Goal: Task Accomplishment & Management: Manage account settings

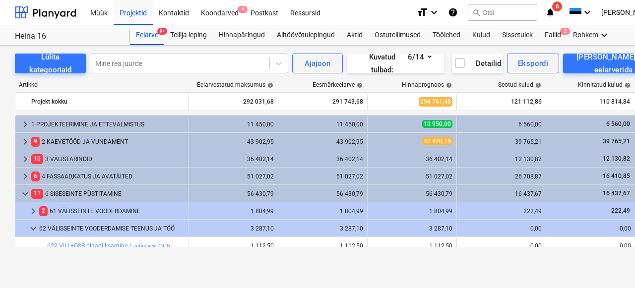
click at [133, 16] on div "Projektid" at bounding box center [133, 12] width 39 height 25
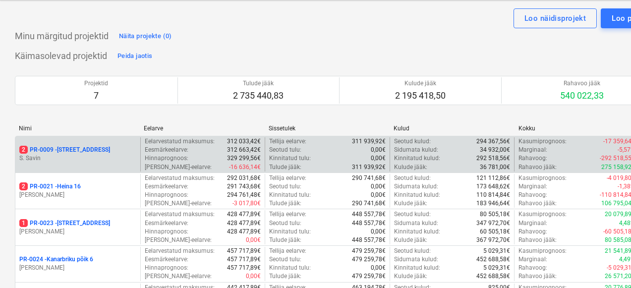
scroll to position [37, 0]
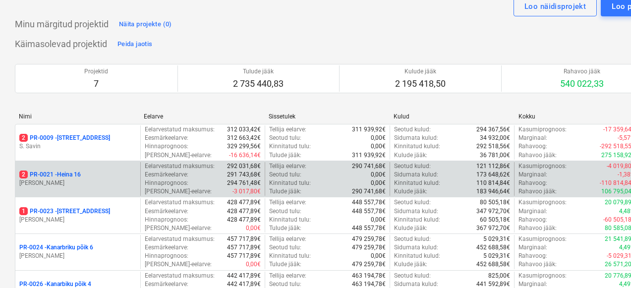
click at [69, 181] on p "[PERSON_NAME]" at bounding box center [77, 183] width 117 height 8
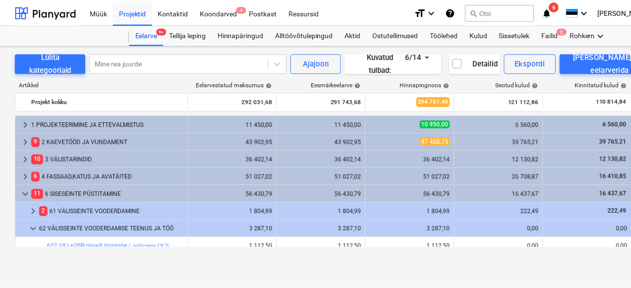
scroll to position [302, 0]
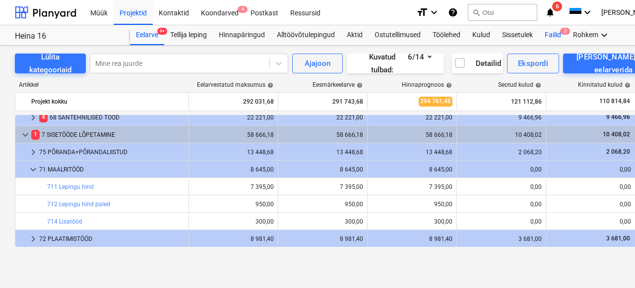
click at [553, 35] on div "Failid 2" at bounding box center [553, 35] width 28 height 20
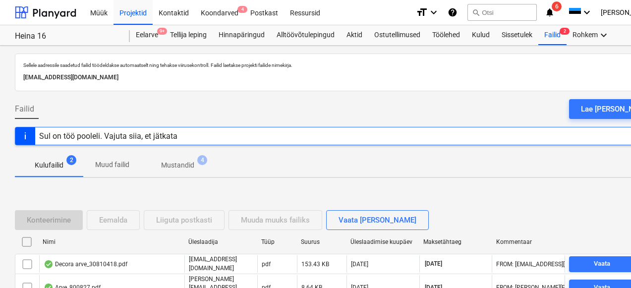
scroll to position [63, 0]
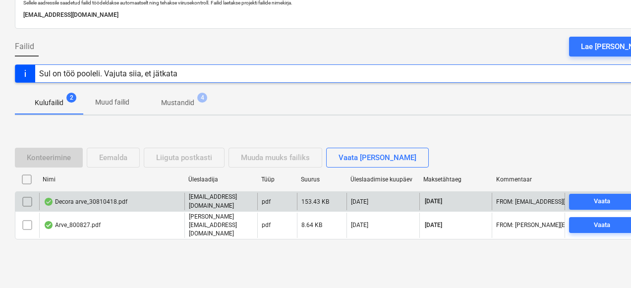
click at [99, 204] on div "Decora arve_30810418.pdf" at bounding box center [86, 202] width 84 height 8
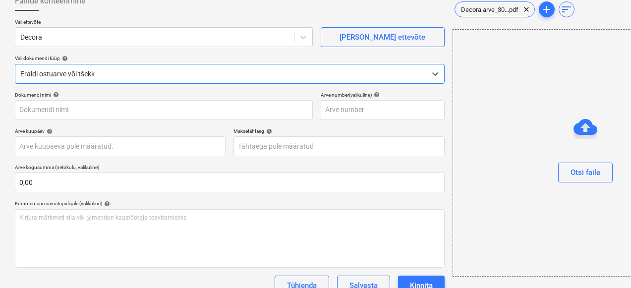
type input "30810418"
type input "[DATE]"
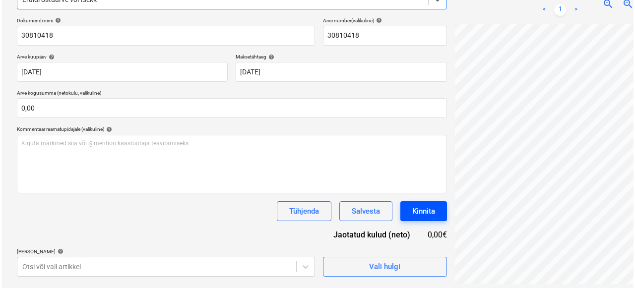
scroll to position [141, 0]
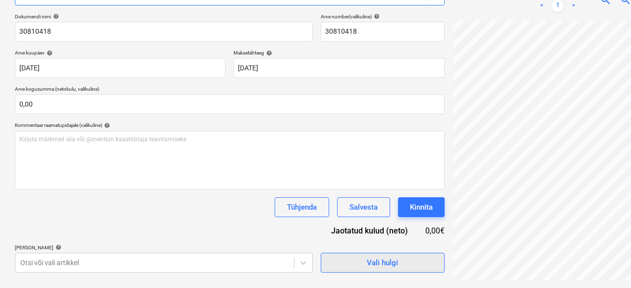
click at [367, 262] on div "Vali hulgi" at bounding box center [382, 262] width 31 height 13
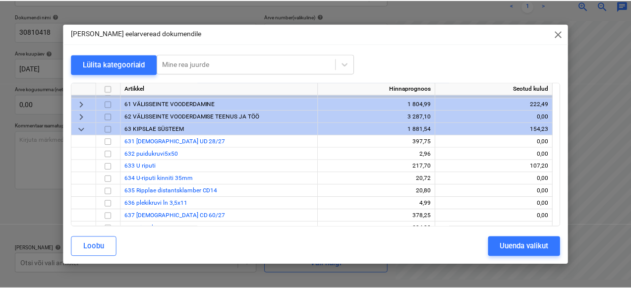
scroll to position [60, 0]
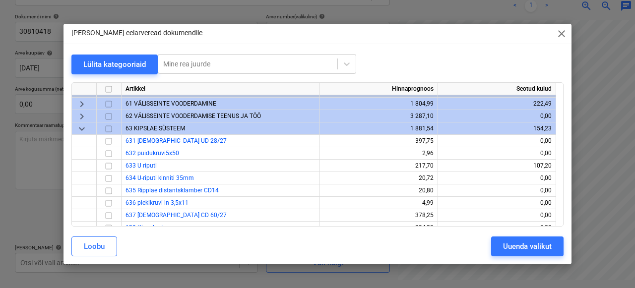
click at [80, 127] on span "keyboard_arrow_down" at bounding box center [82, 129] width 12 height 12
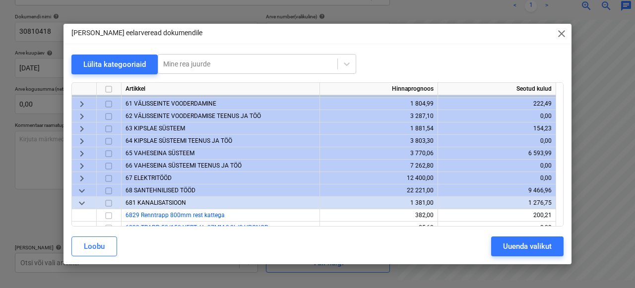
click at [82, 152] on span "keyboard_arrow_right" at bounding box center [82, 154] width 12 height 12
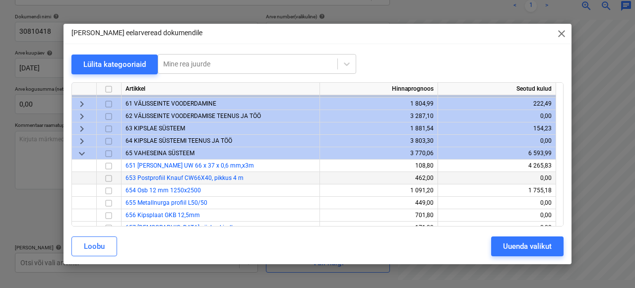
click at [113, 180] on input "checkbox" at bounding box center [109, 179] width 12 height 12
click at [536, 248] on div "Uuenda valikut" at bounding box center [527, 246] width 49 height 13
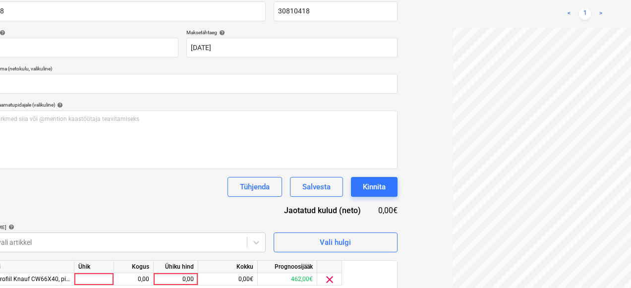
scroll to position [42, 35]
click at [86, 283] on div at bounding box center [94, 279] width 40 height 12
type input "1"
click at [139, 279] on div "0,00" at bounding box center [133, 279] width 31 height 12
type input "1"
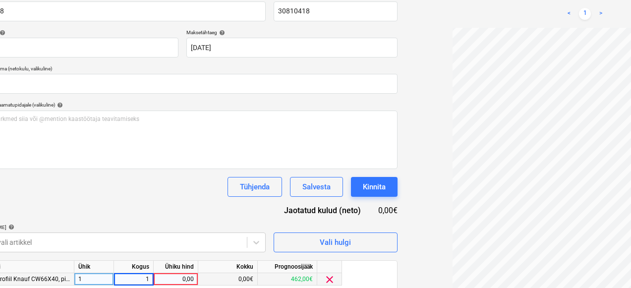
click at [179, 278] on div "0,00" at bounding box center [176, 279] width 36 height 12
type input "101,00"
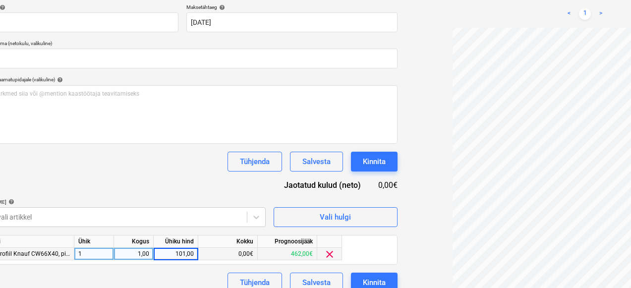
scroll to position [199, 47]
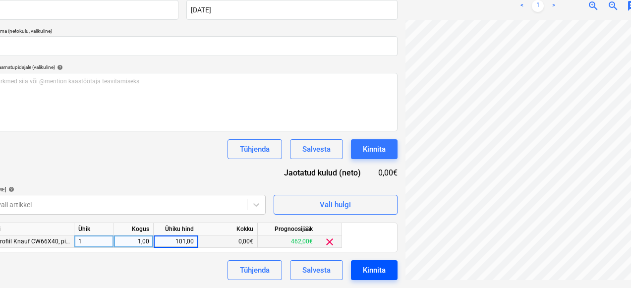
click at [351, 269] on button "Kinnita" at bounding box center [374, 270] width 47 height 20
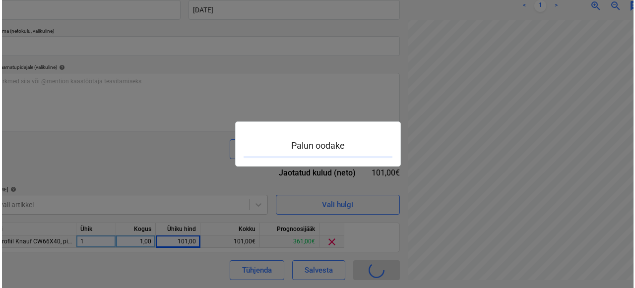
scroll to position [199, 44]
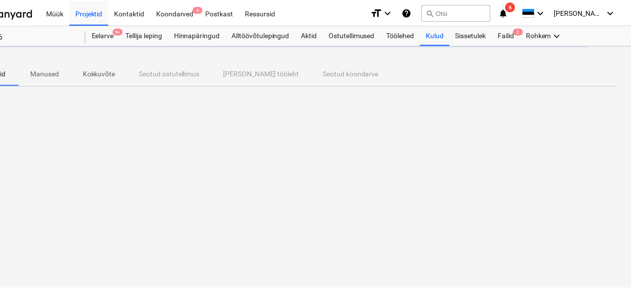
scroll to position [0, 44]
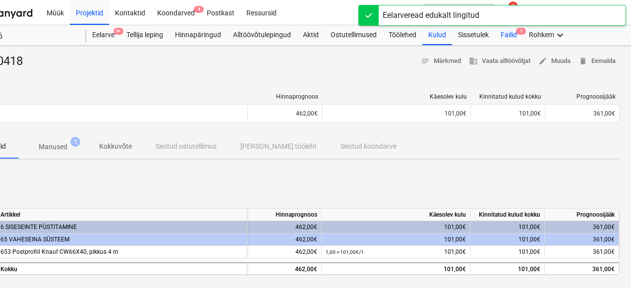
click at [507, 38] on div "Failid 1" at bounding box center [509, 35] width 28 height 20
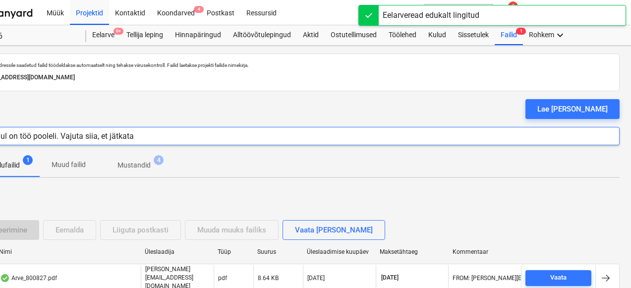
scroll to position [63, 44]
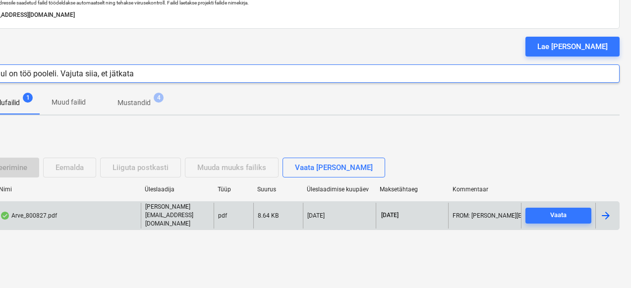
click at [50, 207] on div "Arve_800827.pdf [PERSON_NAME][EMAIL_ADDRESS][DOMAIN_NAME] pdf 8.64 KB [DATE] [D…" at bounding box center [295, 215] width 649 height 28
click at [51, 219] on div "Arve_800827.pdf" at bounding box center [28, 216] width 57 height 8
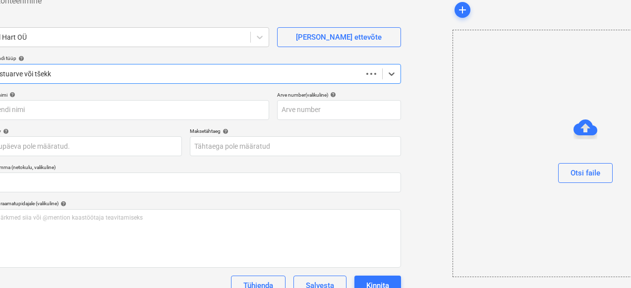
scroll to position [63, 0]
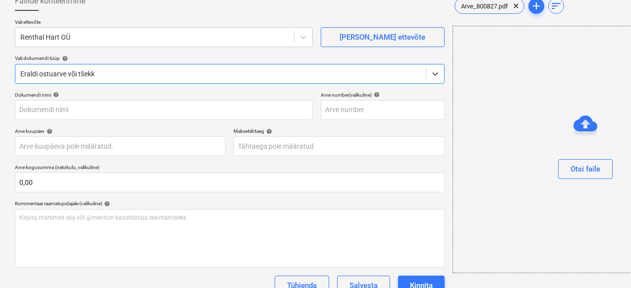
type input "800827"
type input "[DATE]"
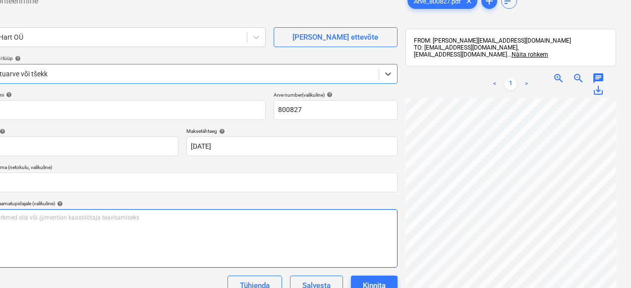
scroll to position [141, 47]
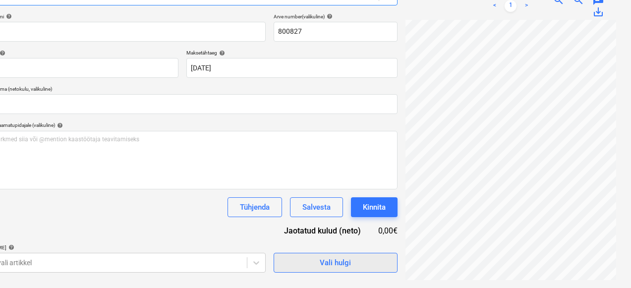
click at [286, 264] on span "Vali hulgi" at bounding box center [335, 262] width 99 height 13
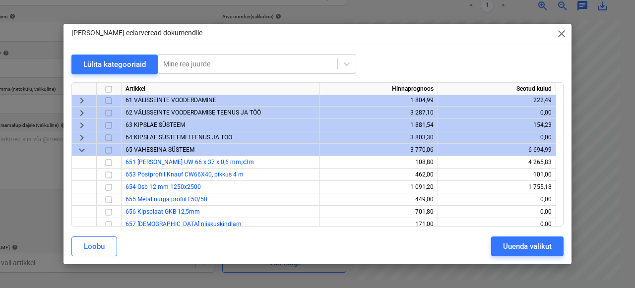
scroll to position [0, 0]
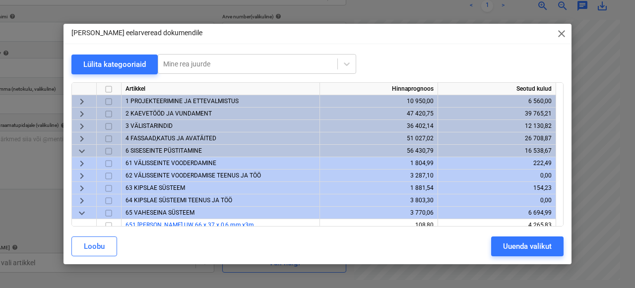
click at [86, 153] on span "keyboard_arrow_down" at bounding box center [82, 151] width 12 height 12
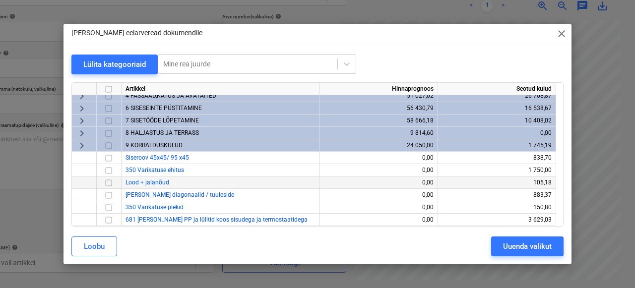
scroll to position [5, 0]
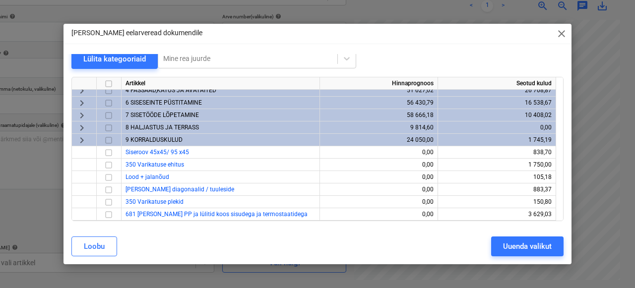
click at [141, 136] on span "9 KORRALDUSKULUD" at bounding box center [153, 139] width 57 height 7
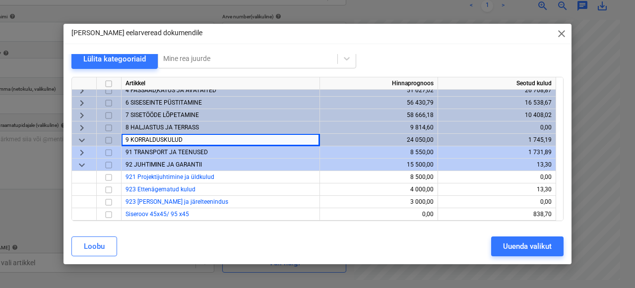
click at [147, 152] on span "91 TRANSPORT JA TEENUSED" at bounding box center [166, 152] width 82 height 7
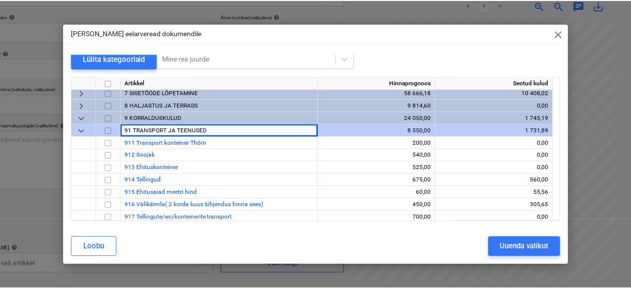
scroll to position [72, 0]
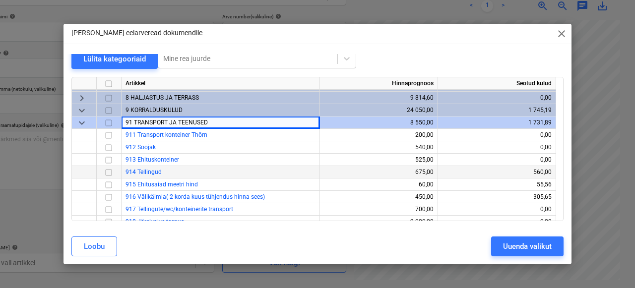
click at [109, 175] on input "checkbox" at bounding box center [109, 173] width 12 height 12
click at [536, 239] on button "Uuenda valikut" at bounding box center [527, 247] width 72 height 20
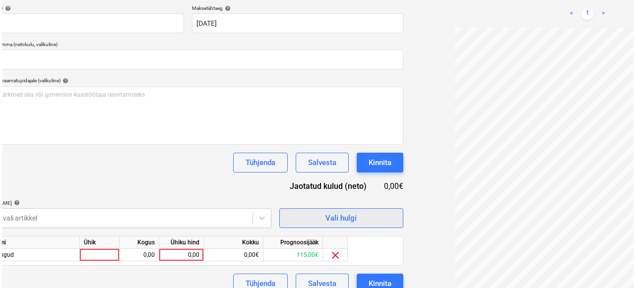
scroll to position [199, 44]
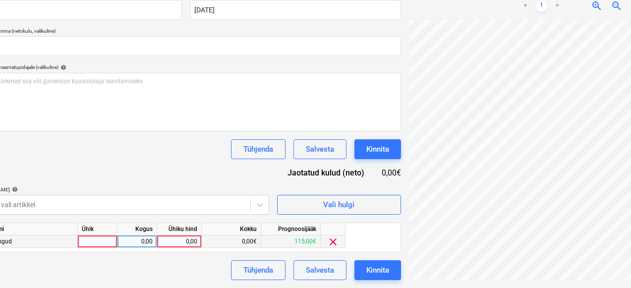
click at [95, 242] on div at bounding box center [98, 242] width 40 height 12
type input "1"
click at [137, 237] on div "0,00" at bounding box center [137, 242] width 31 height 12
type input "1"
click at [188, 242] on div "0,00" at bounding box center [179, 242] width 36 height 12
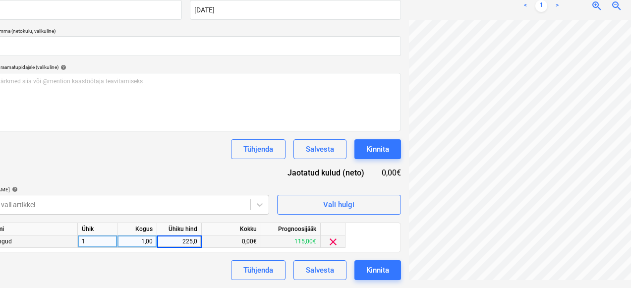
type input "225,00"
click at [134, 272] on div "Tühjenda Salvesta Kinnita" at bounding box center [186, 270] width 430 height 20
click at [367, 270] on div "Kinnita" at bounding box center [378, 270] width 23 height 13
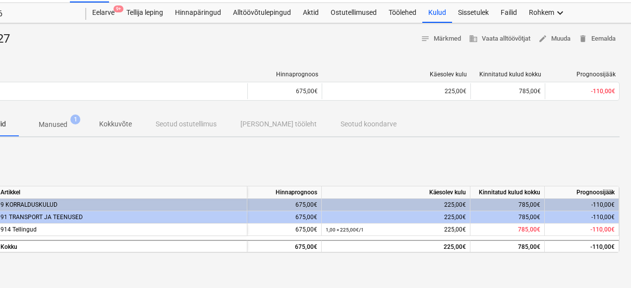
scroll to position [0, 44]
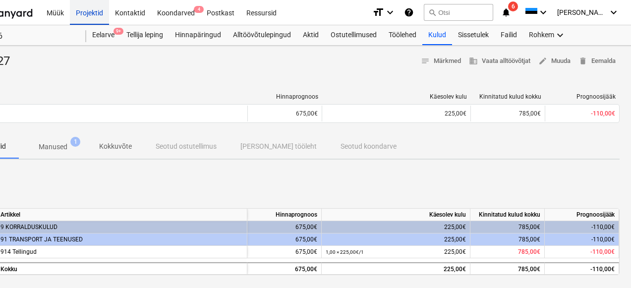
click at [85, 14] on div "Projektid" at bounding box center [89, 12] width 39 height 25
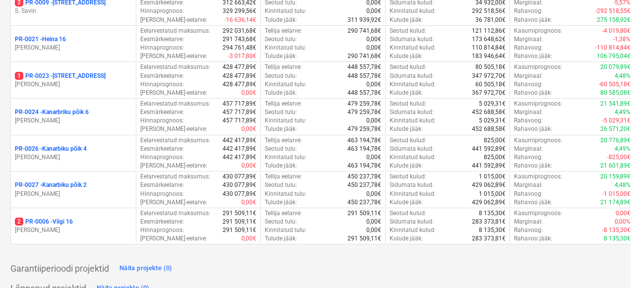
scroll to position [172, 0]
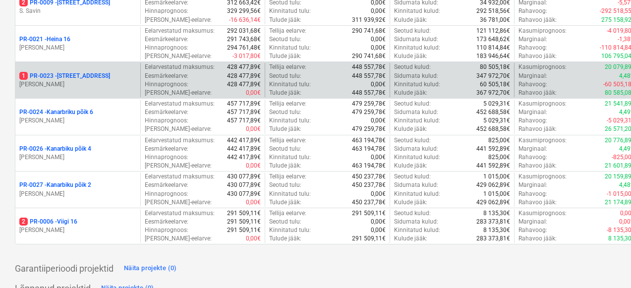
click at [78, 80] on p "1 PR-0023 - Kanarbriku tee 7" at bounding box center [64, 76] width 91 height 8
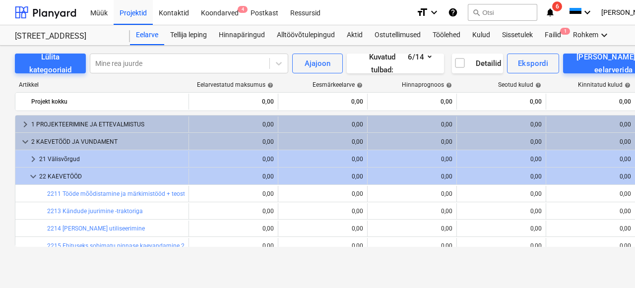
click at [551, 33] on div "Failid 1" at bounding box center [553, 35] width 28 height 20
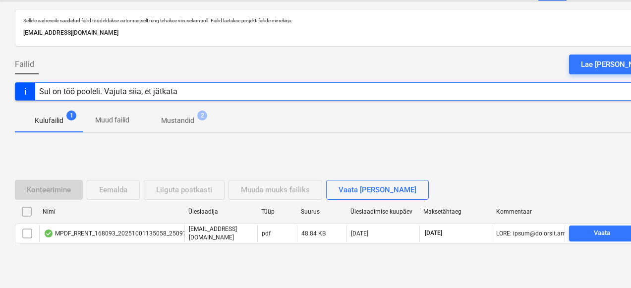
scroll to position [63, 0]
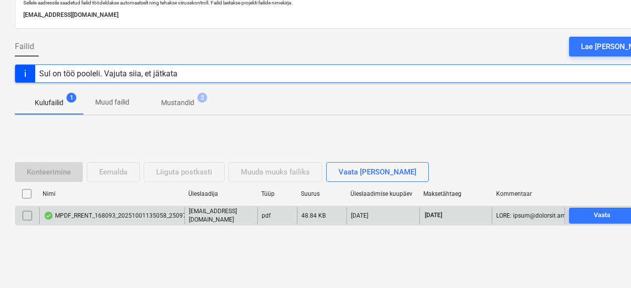
click at [71, 216] on div "MPDF_RRENT_168093_20251001135058_25097857.pdf" at bounding box center [126, 216] width 164 height 8
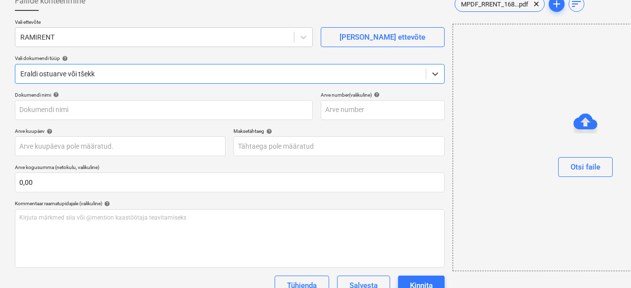
type input "25097857"
type input "[DATE]"
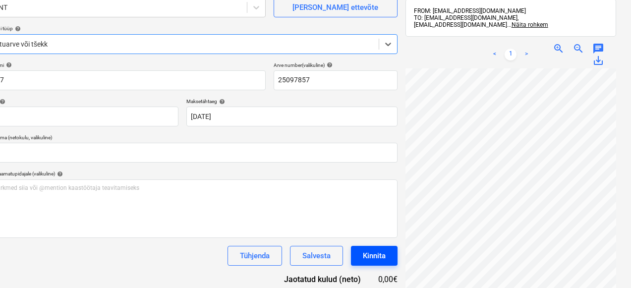
scroll to position [141, 47]
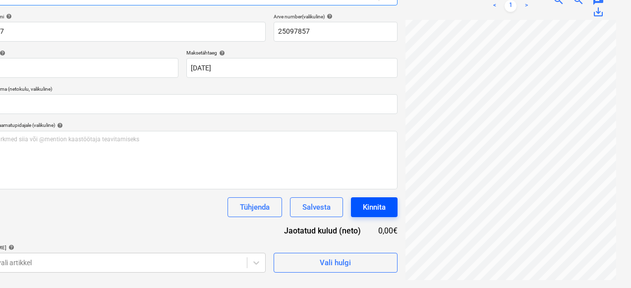
click at [319, 259] on span "Vali hulgi" at bounding box center [335, 262] width 99 height 13
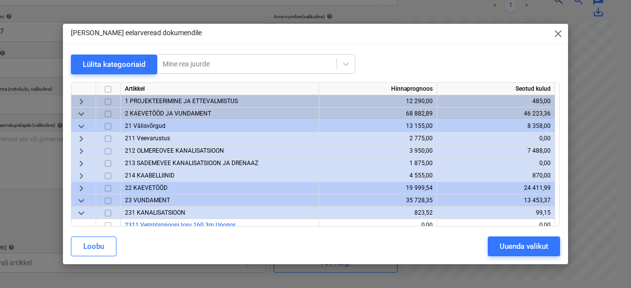
scroll to position [141, 44]
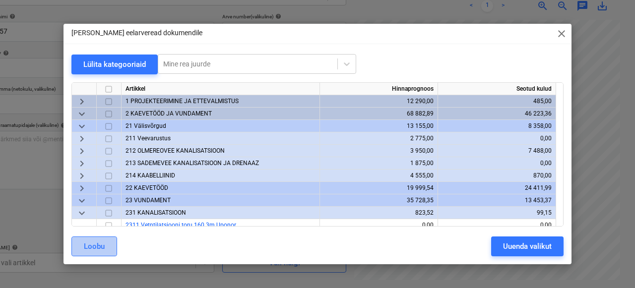
click at [92, 246] on div "Loobu" at bounding box center [94, 246] width 21 height 13
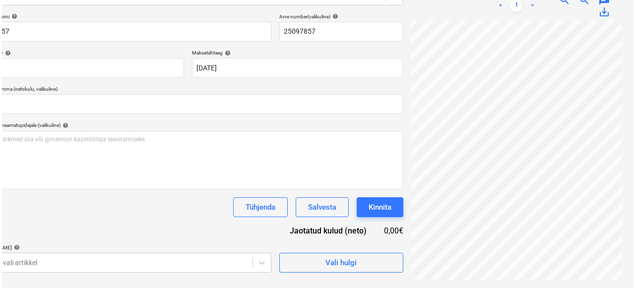
scroll to position [84, 0]
click at [288, 248] on div "Vali hulgi" at bounding box center [339, 259] width 124 height 28
click at [287, 256] on button "Vali hulgi" at bounding box center [339, 263] width 124 height 20
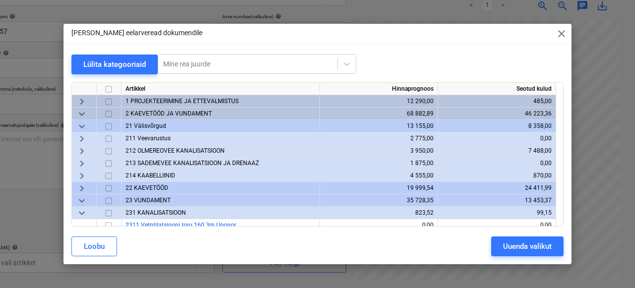
click at [156, 149] on span "212 OLMEREOVEE KANALISATSIOON" at bounding box center [174, 150] width 99 height 7
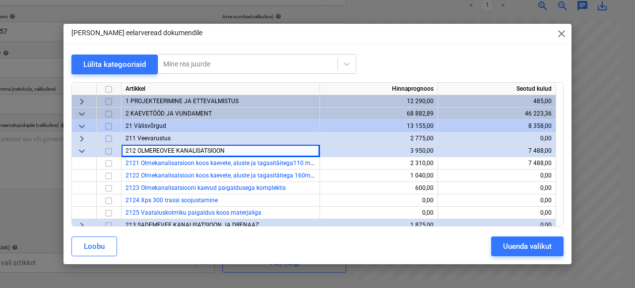
click at [84, 150] on span "keyboard_arrow_down" at bounding box center [82, 151] width 12 height 12
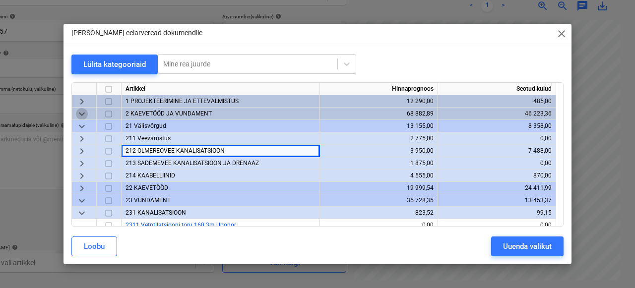
click at [83, 112] on span "keyboard_arrow_down" at bounding box center [82, 114] width 12 height 12
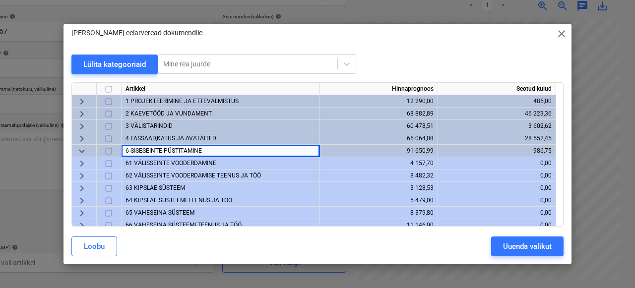
click at [147, 116] on span "2 KAEVETÖÖD JA VUNDAMENT" at bounding box center [168, 113] width 86 height 7
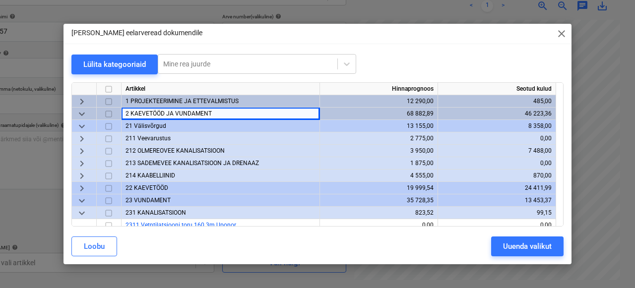
scroll to position [43, 0]
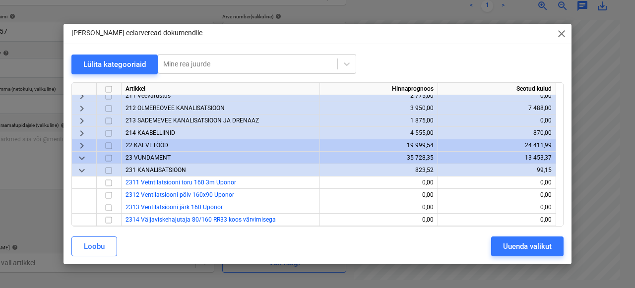
click at [149, 156] on span "23 VUNDAMENT" at bounding box center [147, 157] width 45 height 7
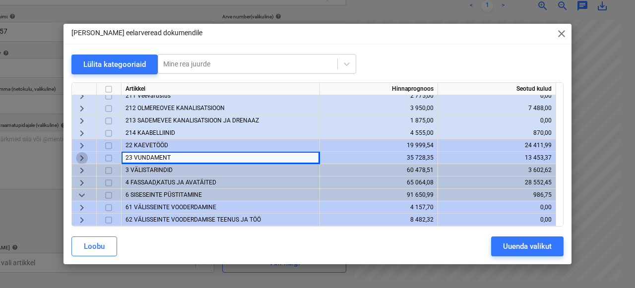
click at [82, 158] on span "keyboard_arrow_right" at bounding box center [82, 158] width 12 height 12
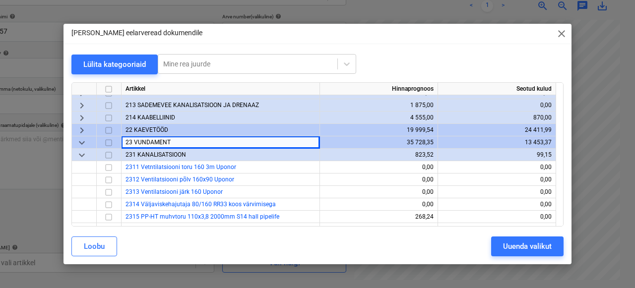
scroll to position [57, 0]
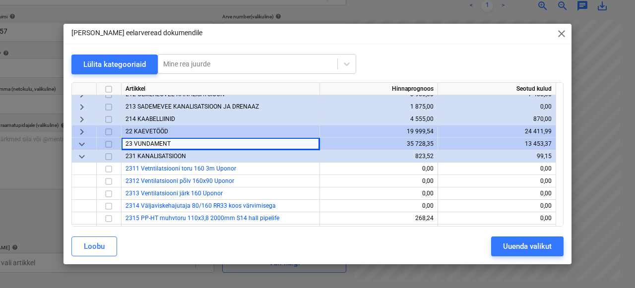
click at [80, 157] on span "keyboard_arrow_down" at bounding box center [82, 157] width 12 height 12
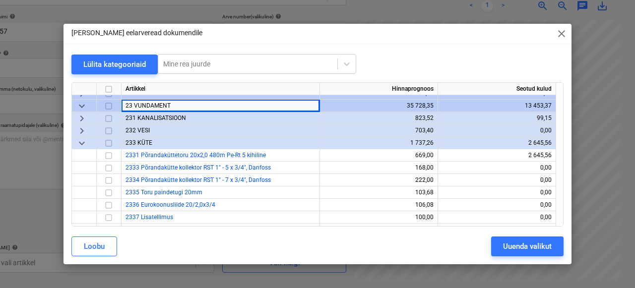
scroll to position [103, 0]
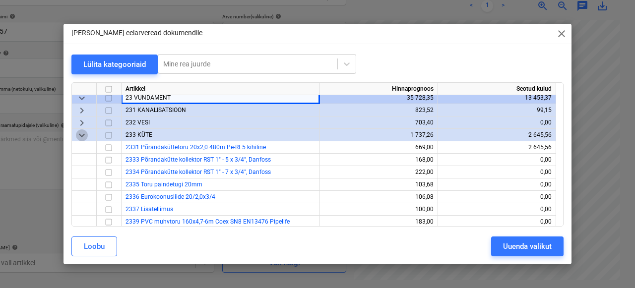
click at [82, 137] on span "keyboard_arrow_down" at bounding box center [82, 135] width 12 height 12
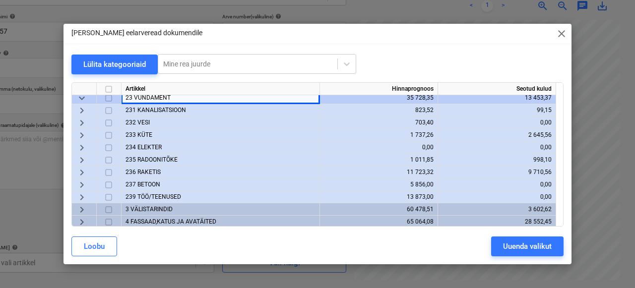
click at [139, 196] on span "239 TÖÖ/TEENUSED" at bounding box center [153, 196] width 56 height 7
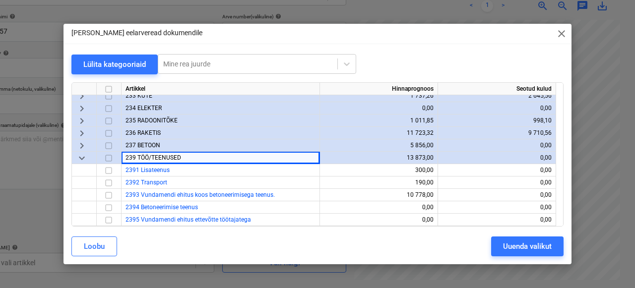
scroll to position [144, 0]
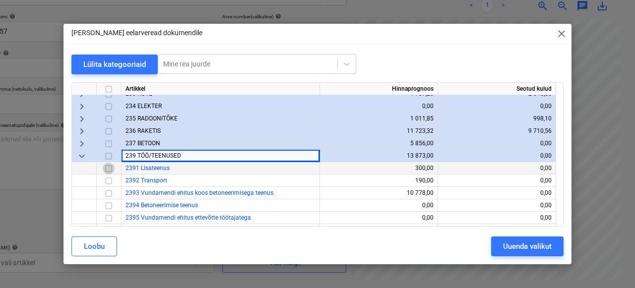
click at [110, 170] on input "checkbox" at bounding box center [109, 169] width 12 height 12
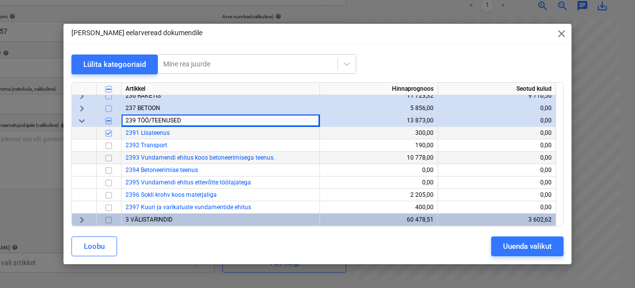
scroll to position [187, 0]
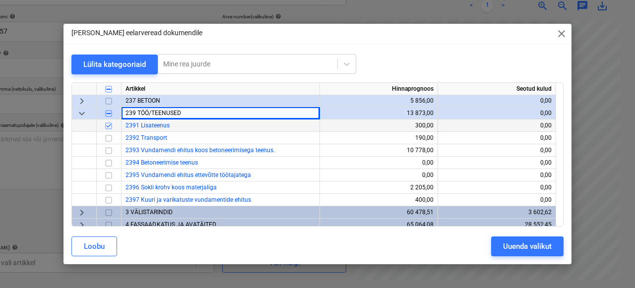
click at [109, 125] on input "checkbox" at bounding box center [109, 126] width 12 height 12
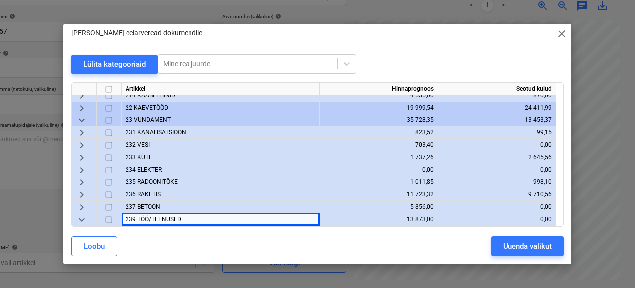
scroll to position [78, 0]
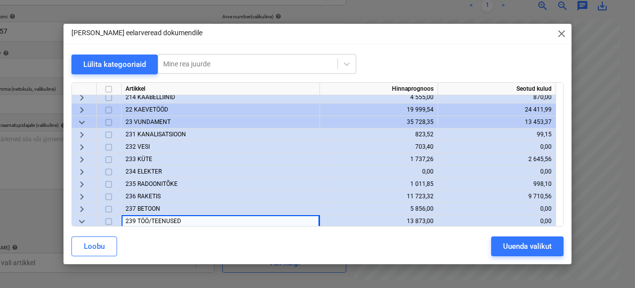
click at [150, 135] on span "231 KANALISATSIOON" at bounding box center [155, 134] width 61 height 7
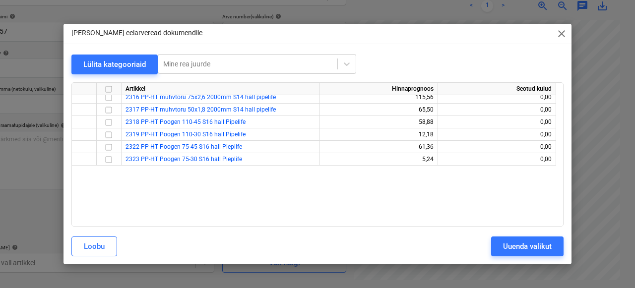
scroll to position [29, 0]
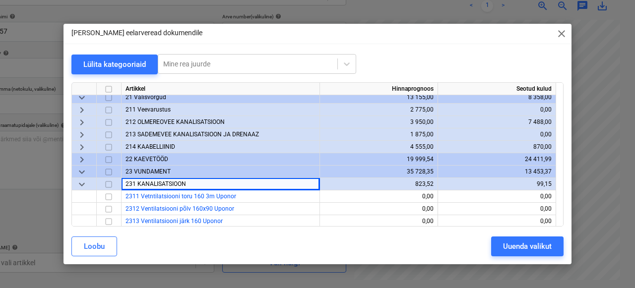
click at [135, 171] on span "23 VUNDAMENT" at bounding box center [147, 171] width 45 height 7
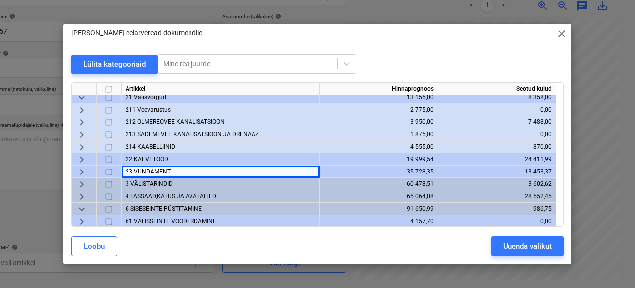
click at [87, 170] on span "keyboard_arrow_right" at bounding box center [82, 172] width 12 height 12
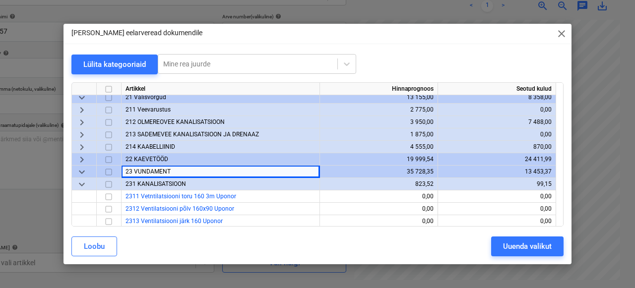
click at [88, 183] on div "keyboard_arrow_down" at bounding box center [84, 184] width 25 height 12
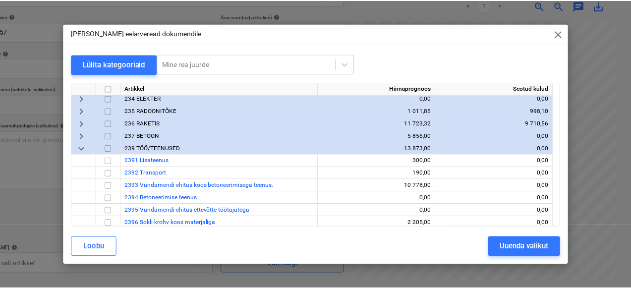
scroll to position [153, 0]
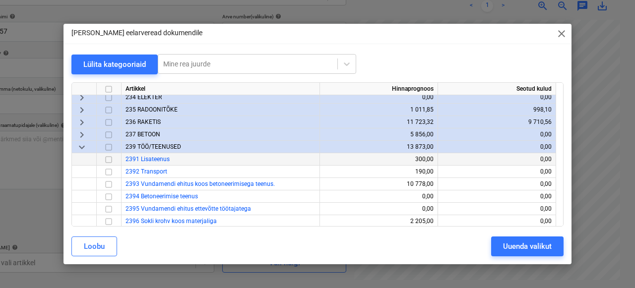
click at [109, 160] on input "checkbox" at bounding box center [109, 160] width 12 height 12
click at [526, 241] on div "Uuenda valikut" at bounding box center [527, 246] width 49 height 13
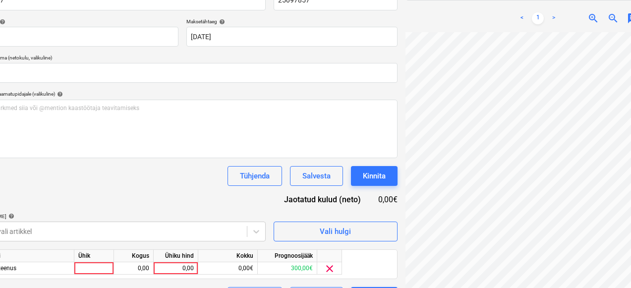
scroll to position [199, 47]
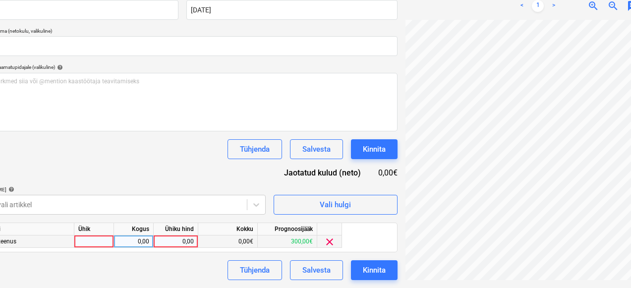
click at [88, 243] on div at bounding box center [94, 242] width 40 height 12
type input "1"
click at [134, 241] on div "0,00" at bounding box center [133, 242] width 31 height 12
type input "1"
click at [185, 239] on div "0,00" at bounding box center [176, 242] width 36 height 12
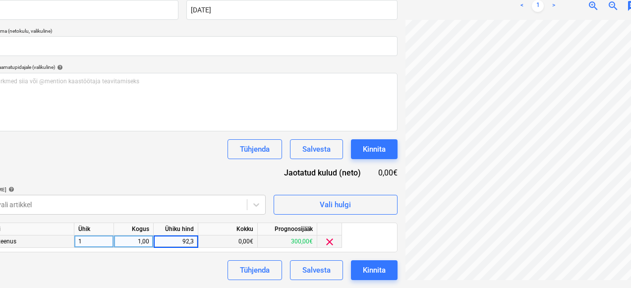
type input "92,39"
click at [363, 271] on div "Kinnita" at bounding box center [374, 270] width 23 height 13
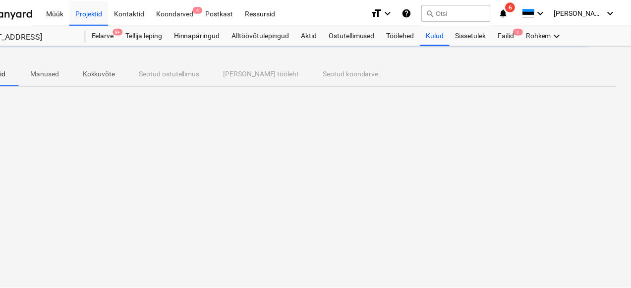
scroll to position [0, 44]
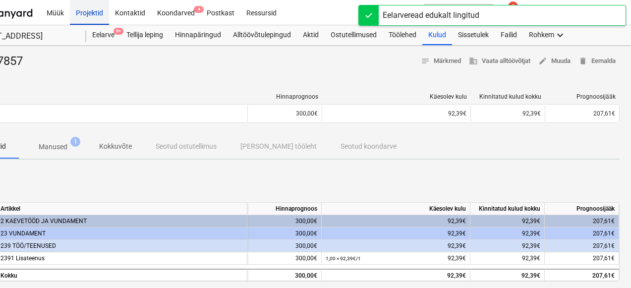
click at [93, 11] on div "Projektid" at bounding box center [89, 12] width 39 height 25
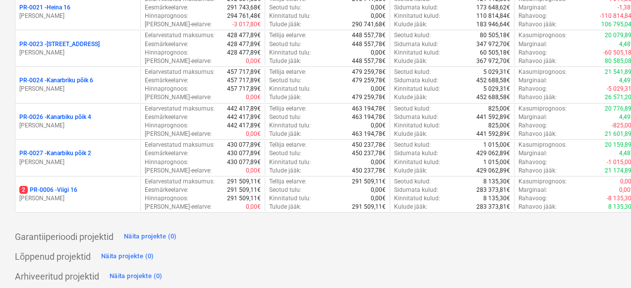
scroll to position [208, 0]
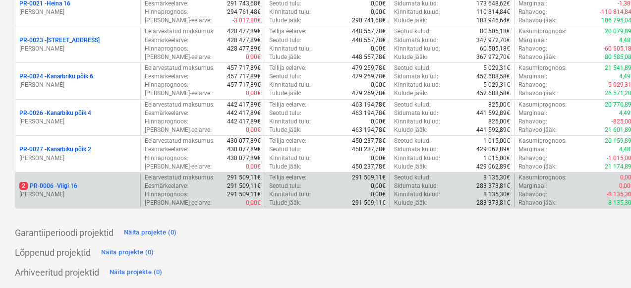
click at [78, 194] on p "[PERSON_NAME]" at bounding box center [77, 194] width 117 height 8
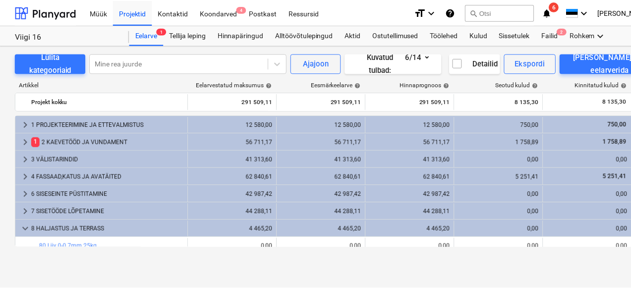
scroll to position [252, 0]
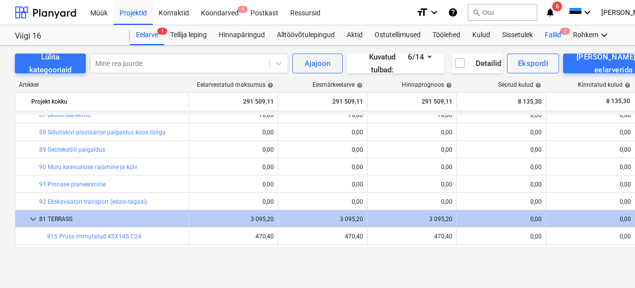
click at [561, 35] on div "Failid 2" at bounding box center [553, 35] width 28 height 20
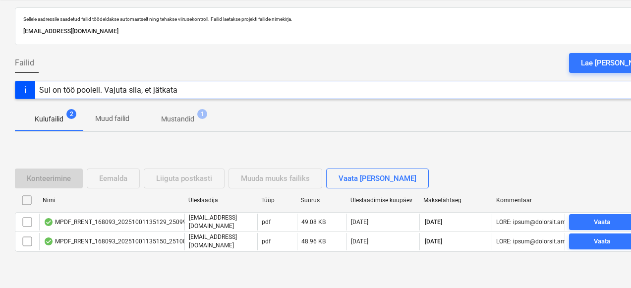
scroll to position [49, 0]
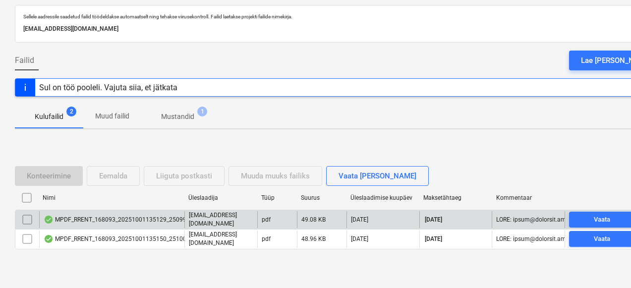
click at [73, 219] on div "MPDF_RRENT_168093_20251001135129_25099270.pdf" at bounding box center [126, 220] width 164 height 8
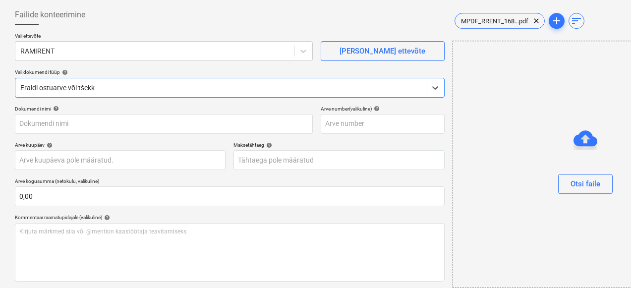
type input "25099270"
type input "[DATE]"
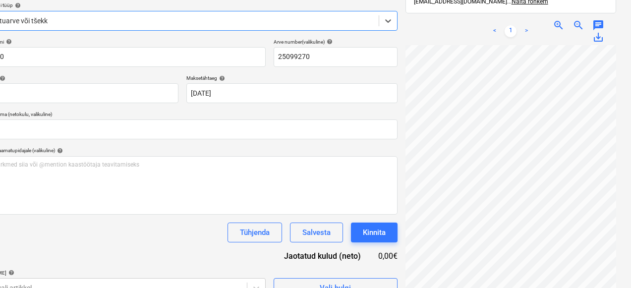
scroll to position [141, 47]
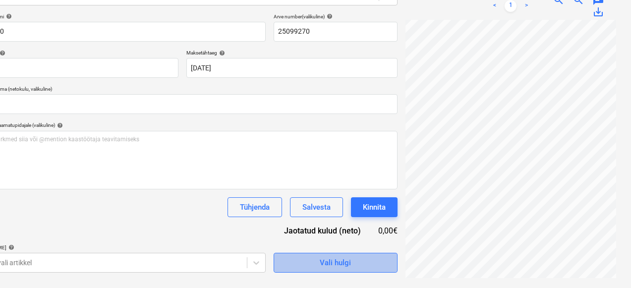
click at [297, 257] on span "Vali hulgi" at bounding box center [335, 262] width 99 height 13
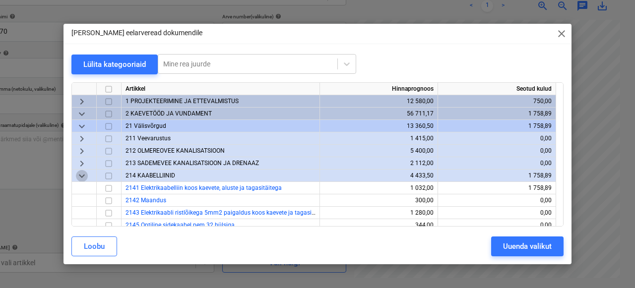
click at [85, 175] on span "keyboard_arrow_down" at bounding box center [82, 176] width 12 height 12
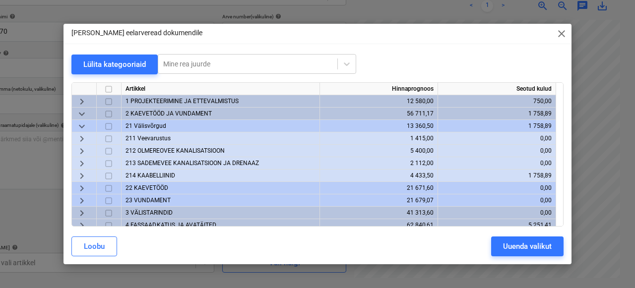
click at [161, 139] on span "211 Veevarustus" at bounding box center [147, 138] width 45 height 7
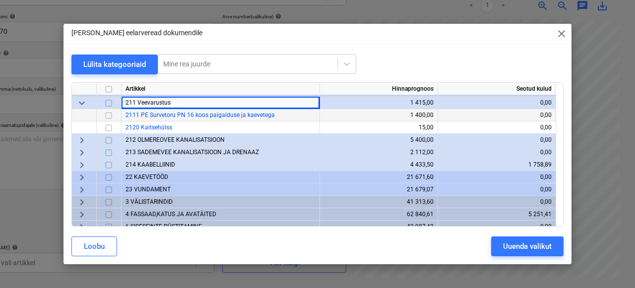
scroll to position [35, 0]
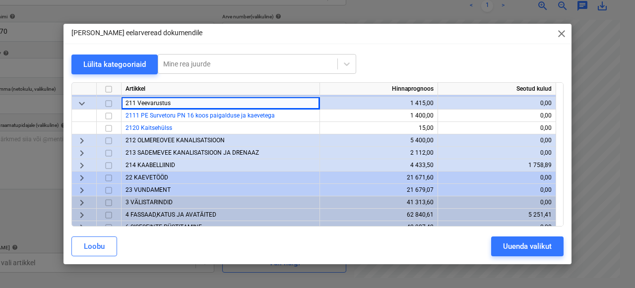
click at [146, 141] on span "212 OLMEREOVEE KANALISATSIOON" at bounding box center [174, 140] width 99 height 7
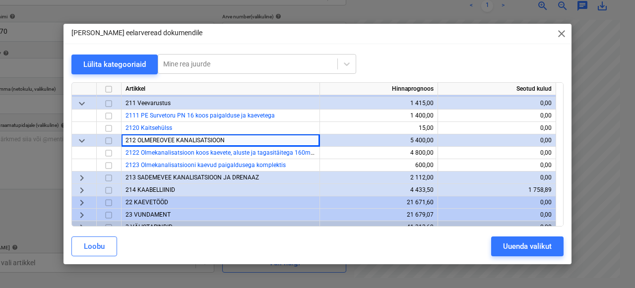
click at [144, 178] on span "213 SADEMEVEE KANALISATSIOON JA DRENAAZ" at bounding box center [191, 177] width 133 height 7
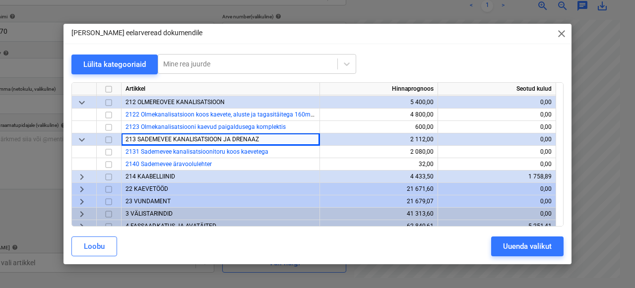
scroll to position [78, 0]
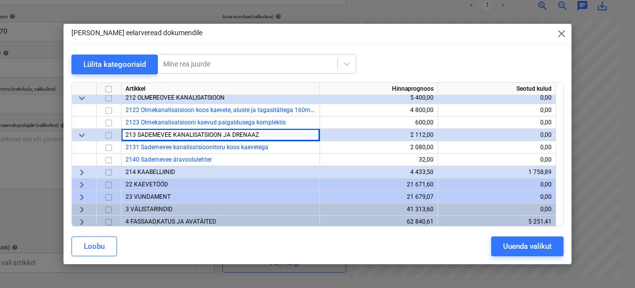
click at [145, 172] on span "214 KAABELLIINID" at bounding box center [150, 172] width 50 height 7
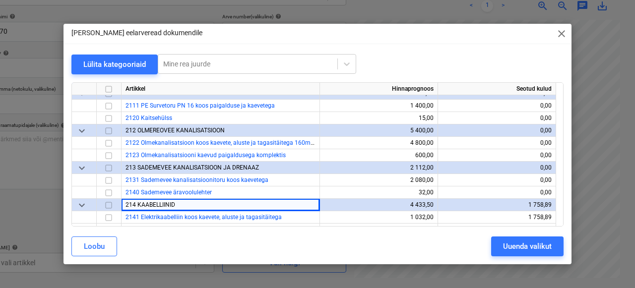
scroll to position [56, 0]
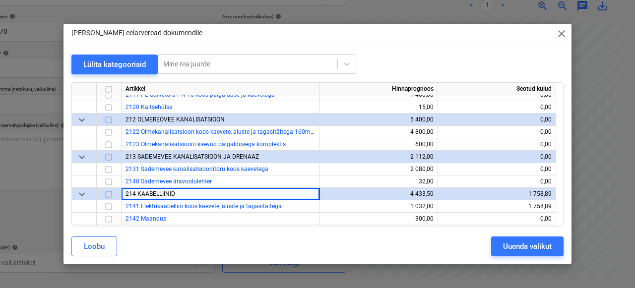
click at [81, 191] on span "keyboard_arrow_down" at bounding box center [82, 194] width 12 height 12
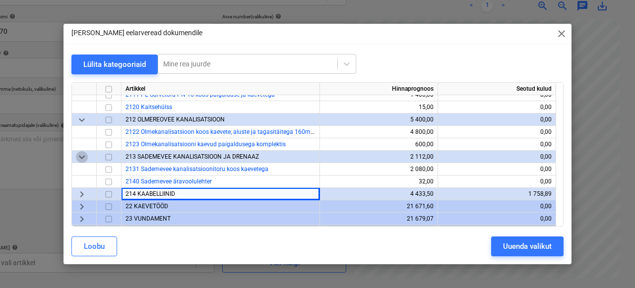
click at [81, 157] on span "keyboard_arrow_down" at bounding box center [82, 157] width 12 height 12
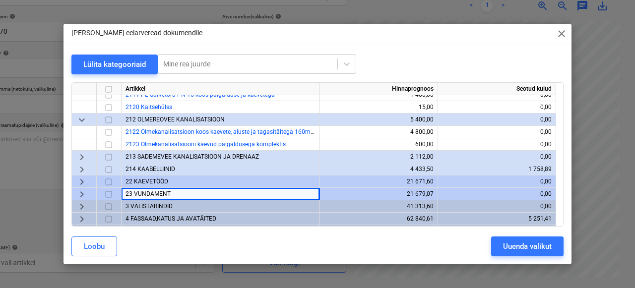
click at [81, 122] on span "keyboard_arrow_down" at bounding box center [82, 120] width 12 height 12
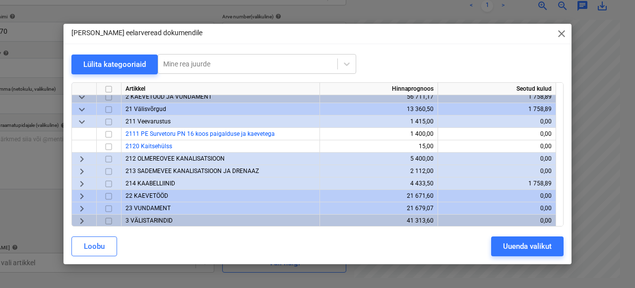
scroll to position [5, 0]
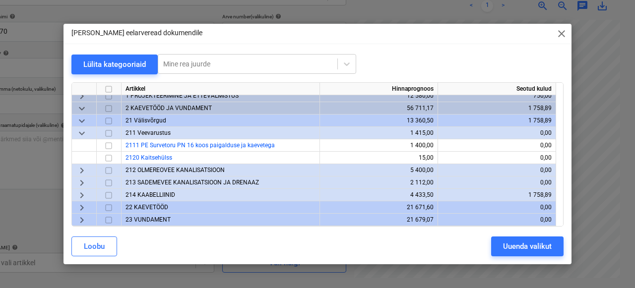
click at [155, 168] on span "212 OLMEREOVEE KANALISATSIOON" at bounding box center [174, 170] width 99 height 7
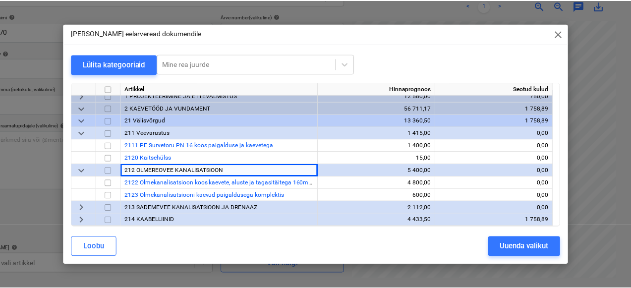
scroll to position [27, 0]
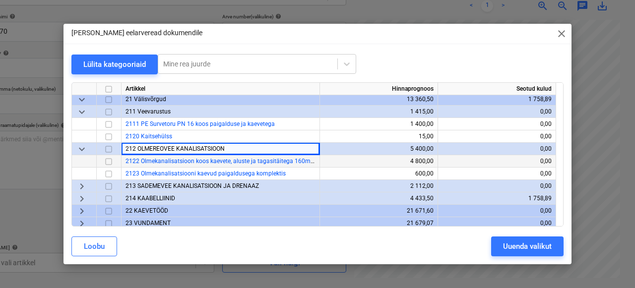
click at [109, 161] on input "checkbox" at bounding box center [109, 162] width 12 height 12
click at [528, 243] on div "Uuenda valikut" at bounding box center [527, 246] width 49 height 13
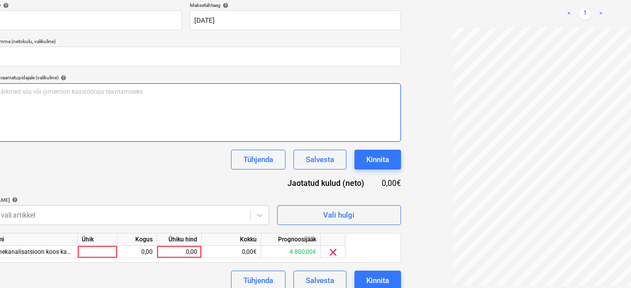
scroll to position [197, 44]
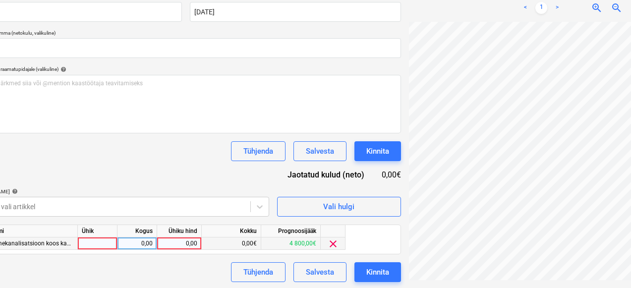
click at [95, 239] on div at bounding box center [98, 244] width 40 height 12
type input "1"
click at [147, 246] on div "0,00" at bounding box center [137, 244] width 31 height 12
type input "1"
click at [186, 244] on div "0,00" at bounding box center [179, 244] width 36 height 12
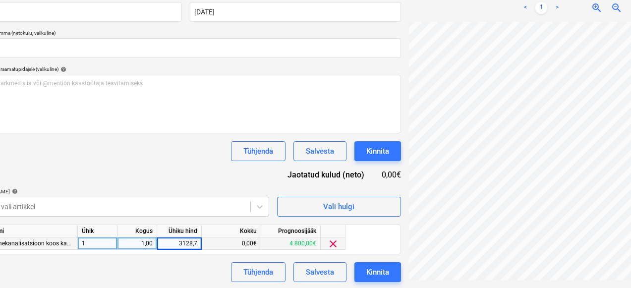
type input "3128,72"
click at [133, 267] on div "Tühjenda Salvesta Kinnita" at bounding box center [186, 272] width 430 height 20
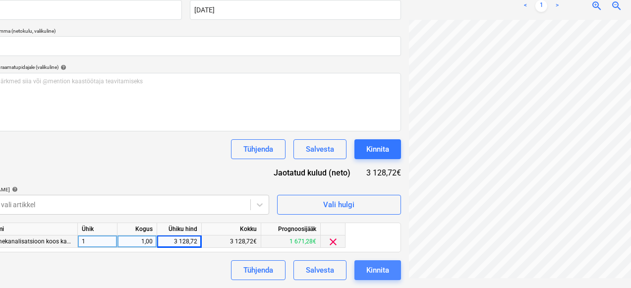
click at [367, 272] on div "Kinnita" at bounding box center [378, 270] width 23 height 13
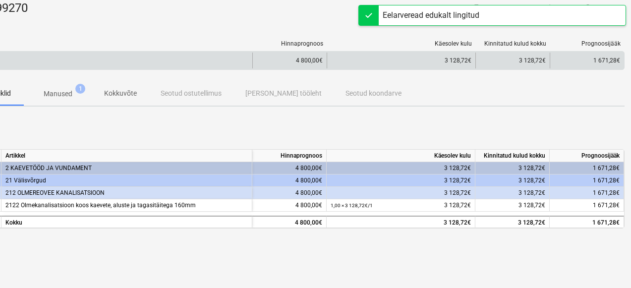
scroll to position [0, 39]
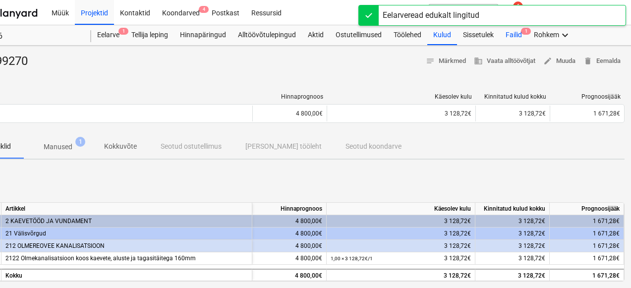
click at [518, 42] on div "Failid 1" at bounding box center [514, 35] width 28 height 20
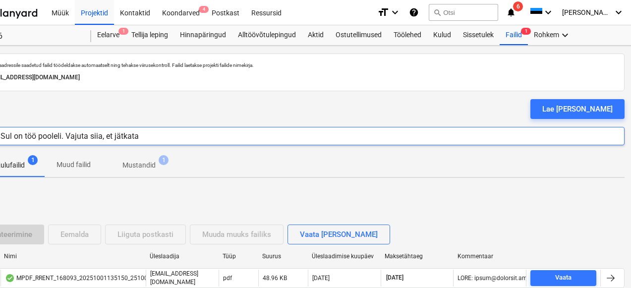
scroll to position [63, 39]
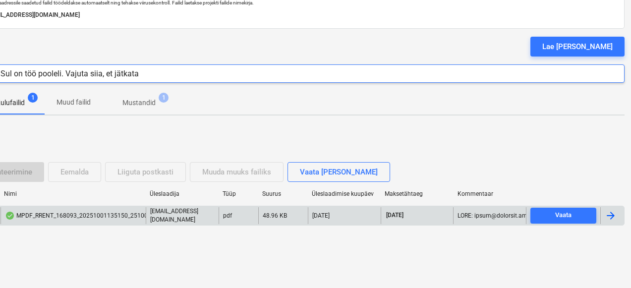
click at [98, 213] on div "MPDF_RRENT_168093_20251001135150_25100214.pdf" at bounding box center [87, 216] width 164 height 8
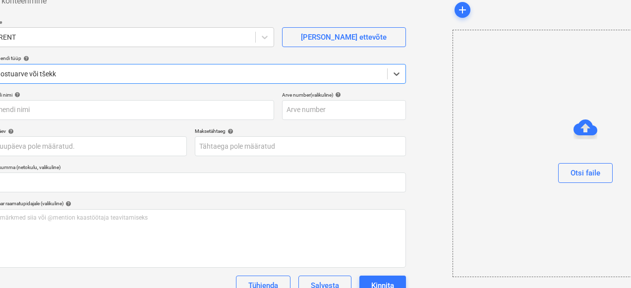
scroll to position [63, 0]
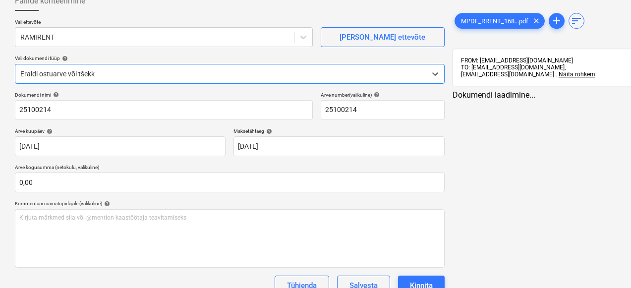
type input "25100214"
type input "[DATE]"
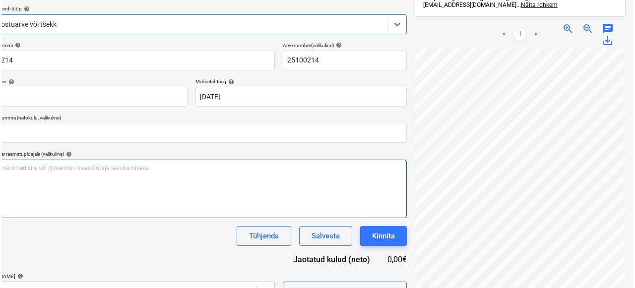
scroll to position [141, 40]
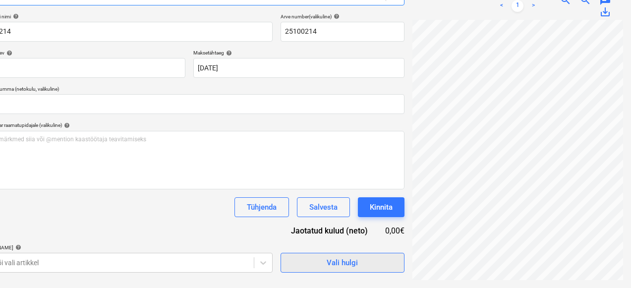
click at [327, 262] on div "Vali hulgi" at bounding box center [342, 262] width 31 height 13
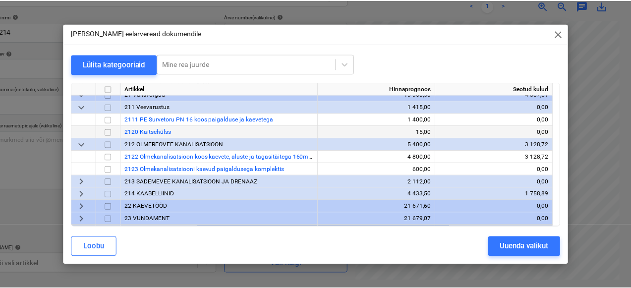
scroll to position [32, 0]
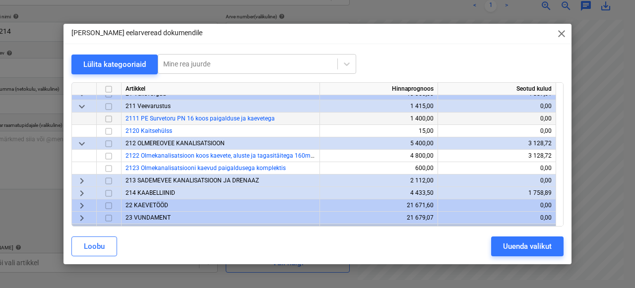
click at [106, 118] on input "checkbox" at bounding box center [109, 119] width 12 height 12
click at [512, 250] on div "Uuenda valikut" at bounding box center [527, 246] width 49 height 13
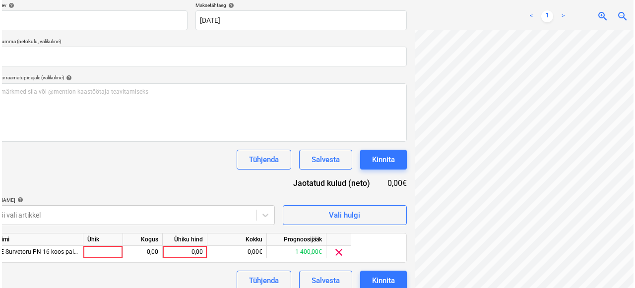
scroll to position [195, 40]
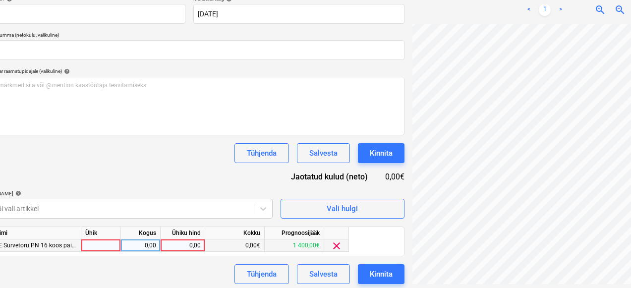
click at [110, 245] on div at bounding box center [101, 246] width 40 height 12
type input "1"
click at [138, 250] on div "0,00" at bounding box center [140, 246] width 31 height 12
click at [185, 248] on div "0,00" at bounding box center [183, 246] width 36 height 12
type input "121,06"
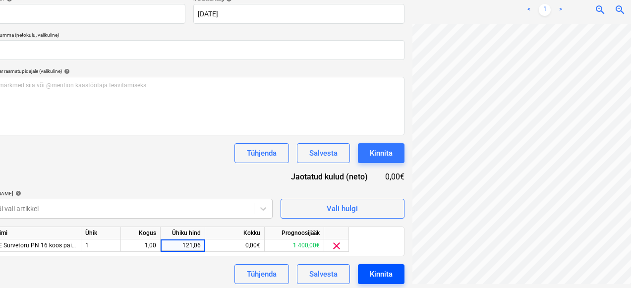
click at [358, 265] on button "Kinnita" at bounding box center [381, 274] width 47 height 20
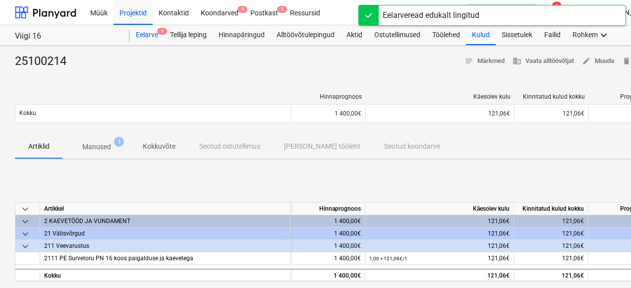
click at [149, 37] on div "Eelarve 1" at bounding box center [147, 35] width 34 height 20
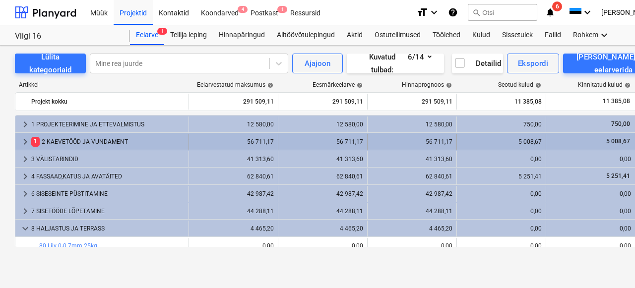
click at [129, 137] on div "1 2 KAEVETÖÖD JA VUNDAMENT" at bounding box center [107, 142] width 153 height 16
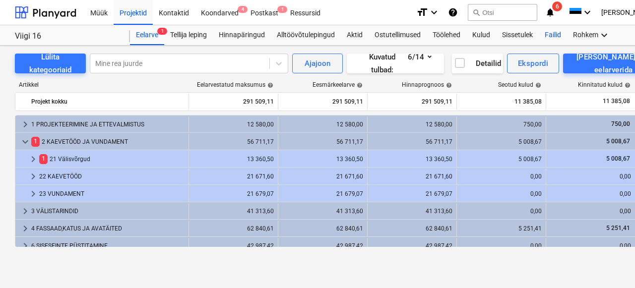
click at [560, 33] on div "Failid" at bounding box center [553, 35] width 28 height 20
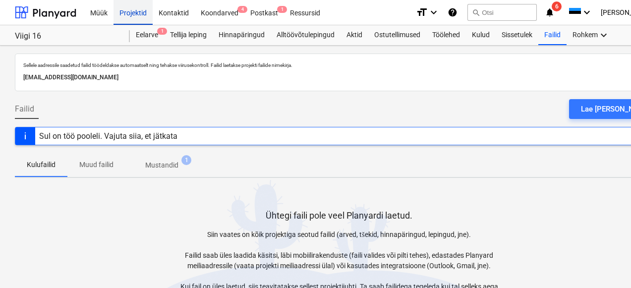
click at [131, 15] on div "Projektid" at bounding box center [133, 12] width 39 height 25
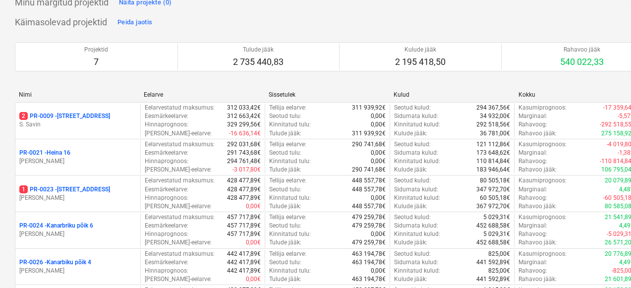
scroll to position [66, 0]
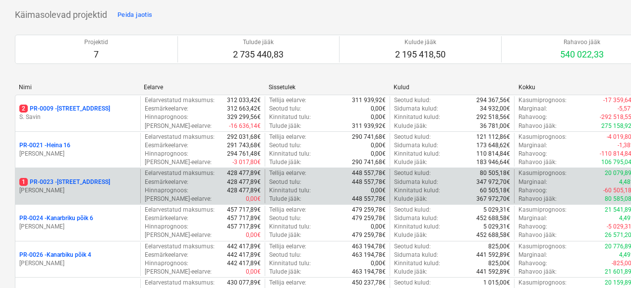
click at [78, 181] on p "1 PR-0023 - Kanarbriku tee 7" at bounding box center [64, 182] width 91 height 8
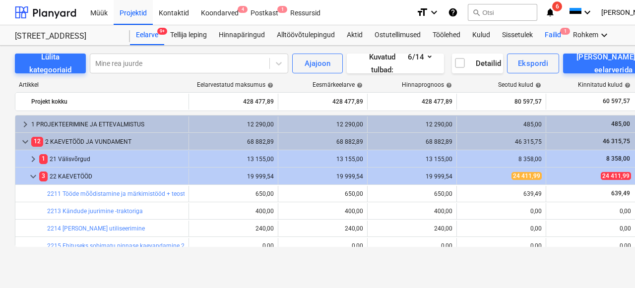
click at [555, 31] on div "Failid 1" at bounding box center [553, 35] width 28 height 20
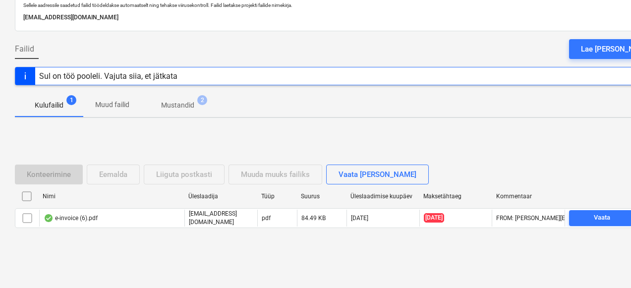
scroll to position [62, 0]
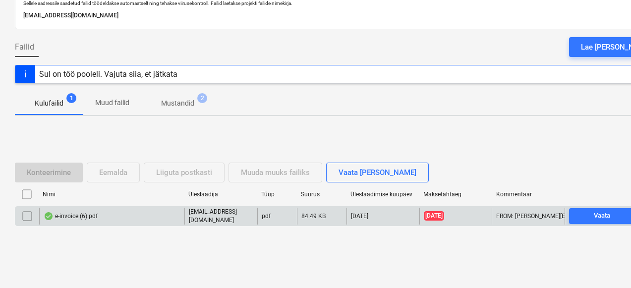
click at [78, 213] on div "e-invoice (6).pdf" at bounding box center [71, 216] width 54 height 8
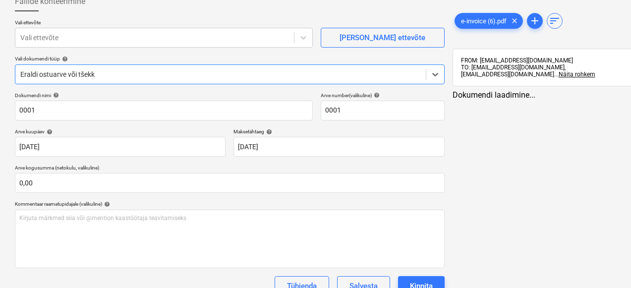
type input "0001"
type input "[DATE]"
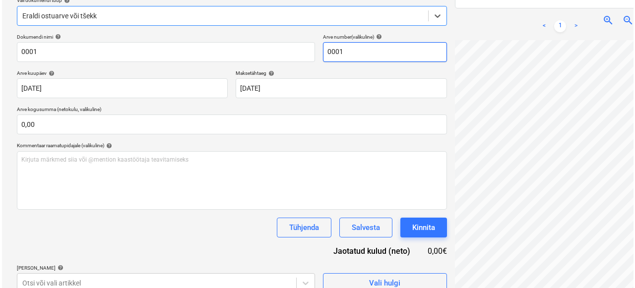
scroll to position [141, 0]
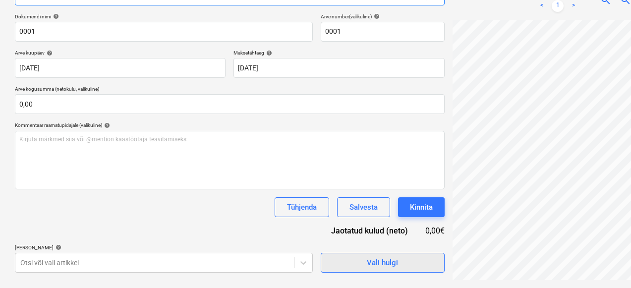
click at [333, 269] on span "Vali hulgi" at bounding box center [382, 262] width 99 height 13
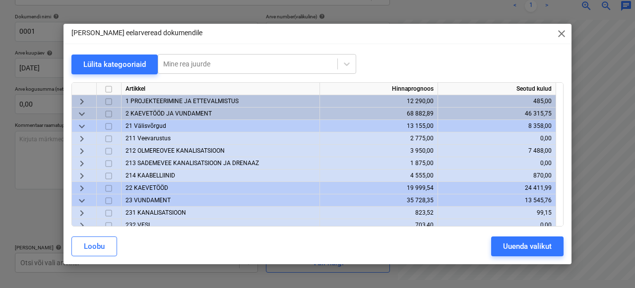
click at [142, 188] on span "22 KAEVETÖÖD" at bounding box center [146, 188] width 43 height 7
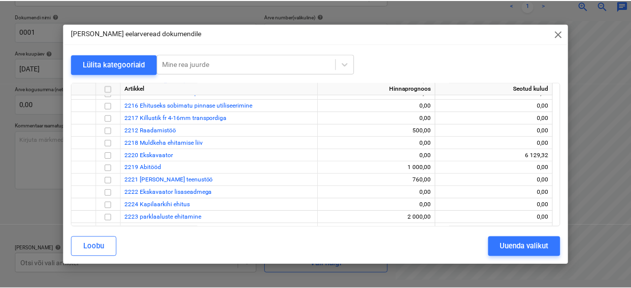
scroll to position [136, 0]
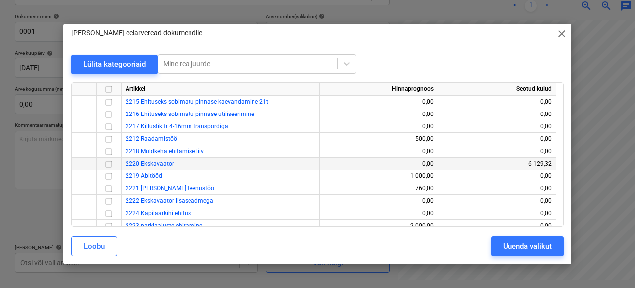
click at [110, 164] on input "checkbox" at bounding box center [109, 164] width 12 height 12
click at [506, 250] on div "Uuenda valikut" at bounding box center [527, 246] width 49 height 13
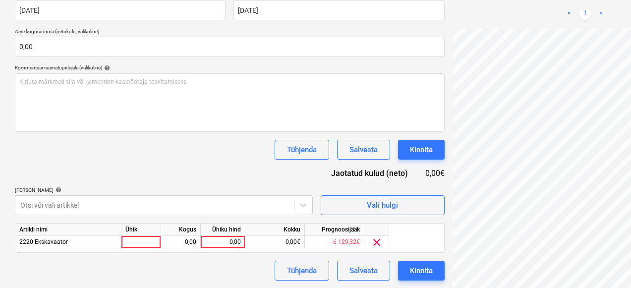
scroll to position [199, 0]
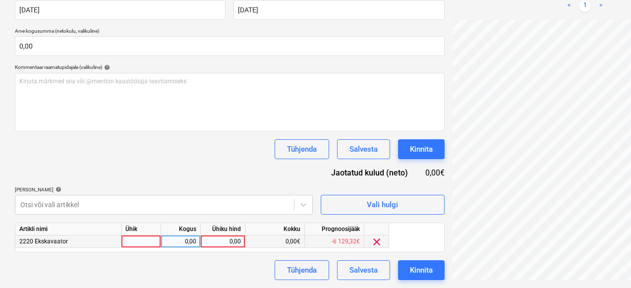
click at [151, 240] on div at bounding box center [142, 242] width 40 height 12
type input "1"
click at [185, 240] on div "0,00" at bounding box center [180, 242] width 31 height 12
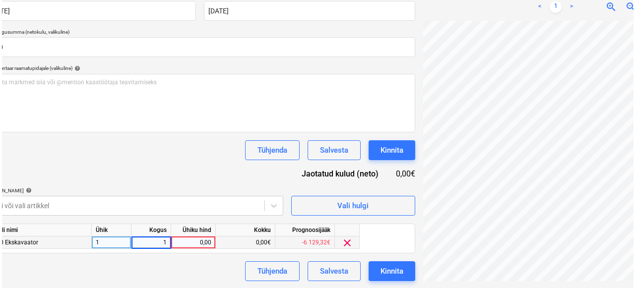
scroll to position [197, 32]
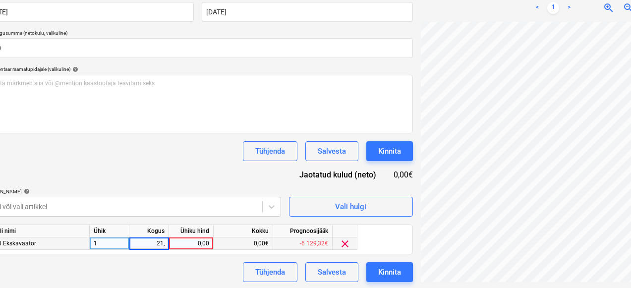
type input "21,5"
click at [200, 244] on div "0,00" at bounding box center [191, 244] width 36 height 12
type input "16"
click at [146, 161] on div "Tühjenda Salvesta Kinnita" at bounding box center [198, 151] width 430 height 20
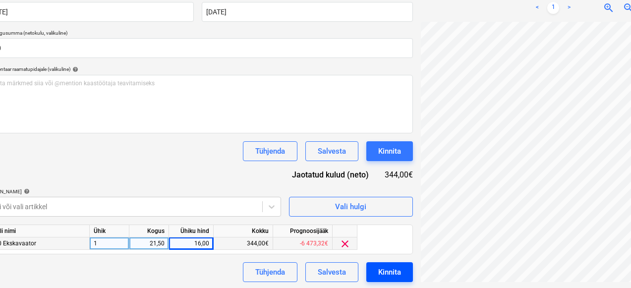
click at [378, 272] on div "Kinnita" at bounding box center [389, 272] width 23 height 13
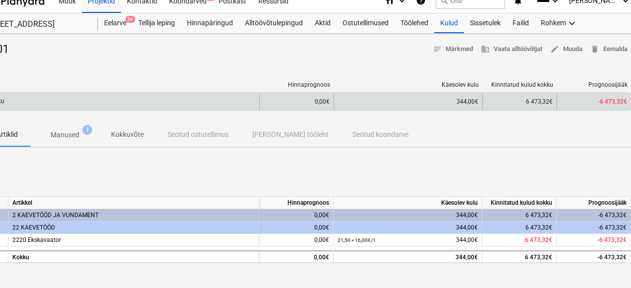
scroll to position [0, 32]
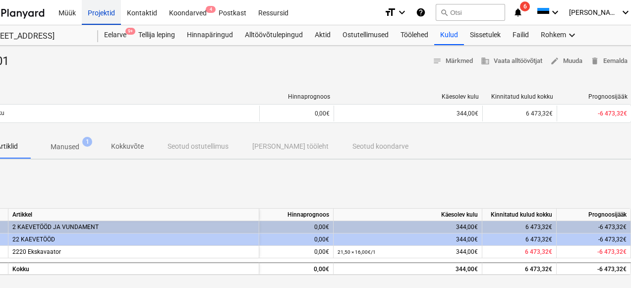
click at [107, 15] on div "Projektid" at bounding box center [101, 12] width 39 height 25
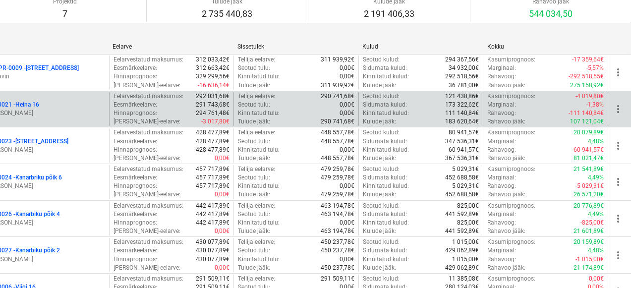
scroll to position [113, 31]
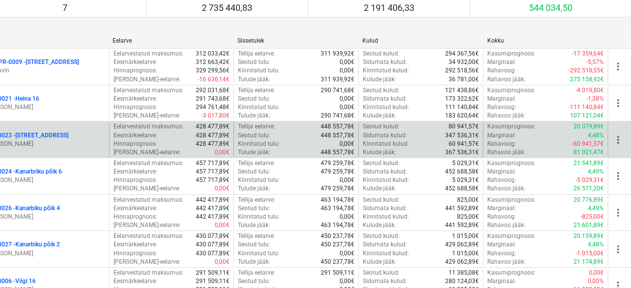
click at [57, 140] on p "[PERSON_NAME]" at bounding box center [46, 144] width 117 height 8
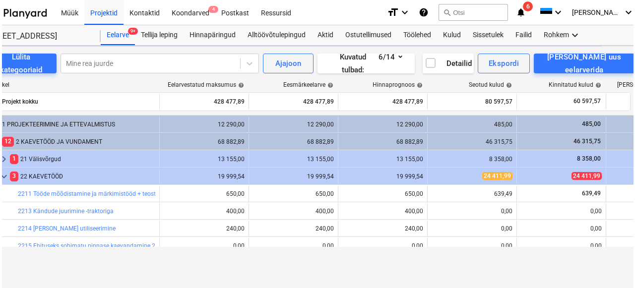
scroll to position [0, 31]
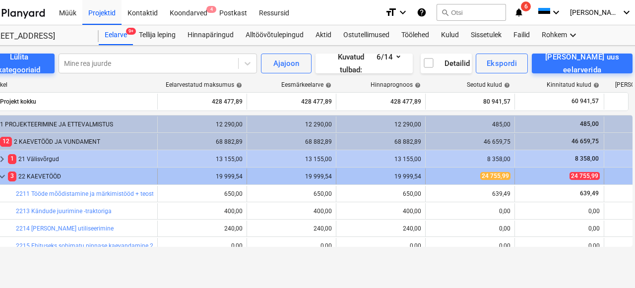
click at [55, 181] on div "3 22 KAEVETÖÖD" at bounding box center [80, 177] width 145 height 16
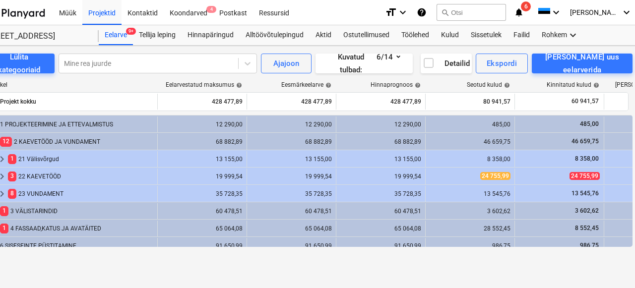
click at [55, 181] on div "3 22 KAEVETÖÖD" at bounding box center [80, 177] width 145 height 16
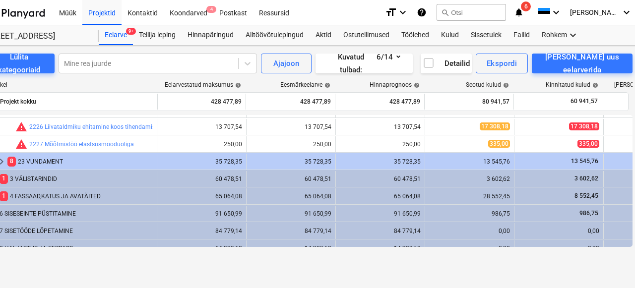
scroll to position [0, 0]
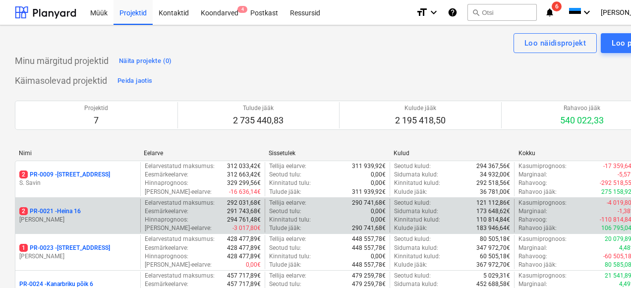
click at [68, 215] on p "2 PR-0021 - Heina 16" at bounding box center [50, 211] width 62 height 8
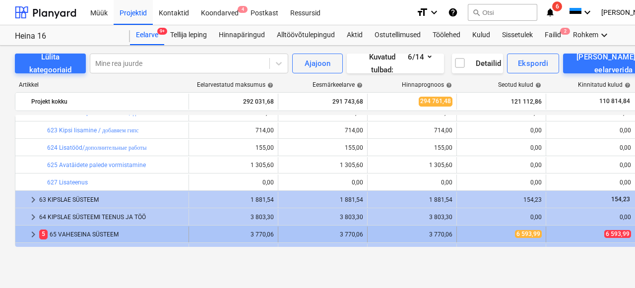
scroll to position [198, 0]
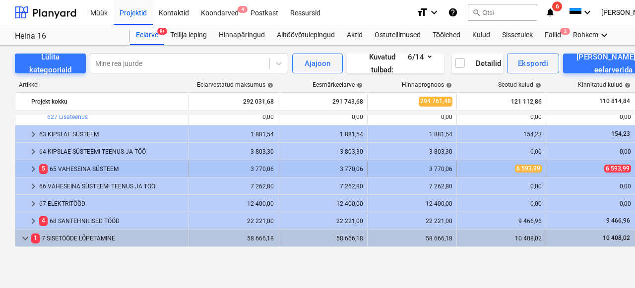
click at [73, 171] on div "5 65 VAHESEINA SÜSTEEM" at bounding box center [111, 169] width 145 height 16
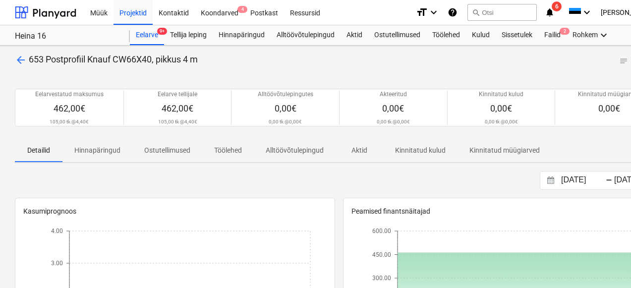
click at [18, 54] on p "arrow_back 653 Postprofiil Knauf CW66X40, pikkus 4 m" at bounding box center [106, 60] width 183 height 12
click at [18, 61] on span "arrow_back" at bounding box center [21, 60] width 12 height 12
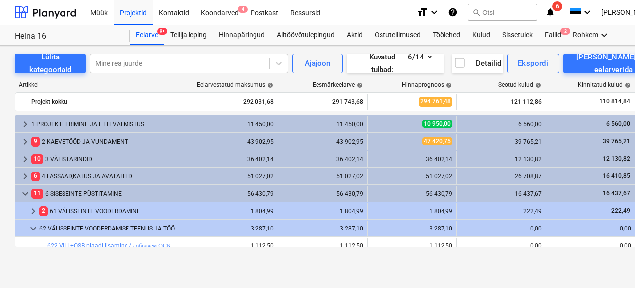
scroll to position [208, 0]
